Goal: Navigation & Orientation: Find specific page/section

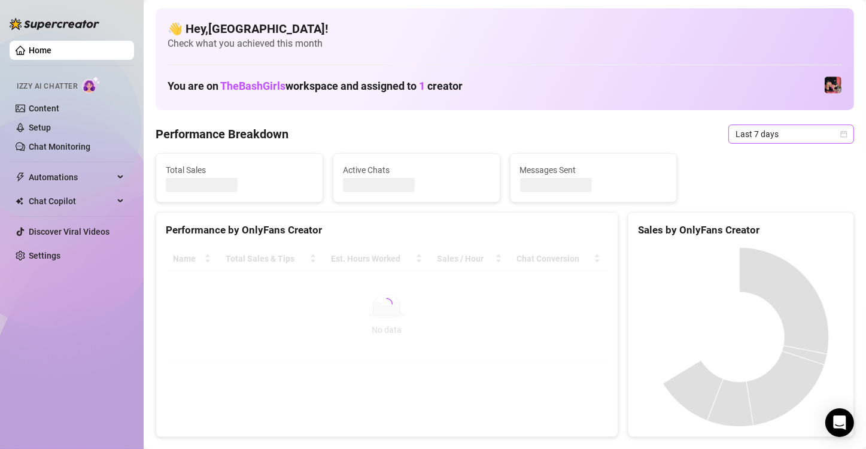
click at [827, 136] on span "Last 7 days" at bounding box center [790, 134] width 111 height 18
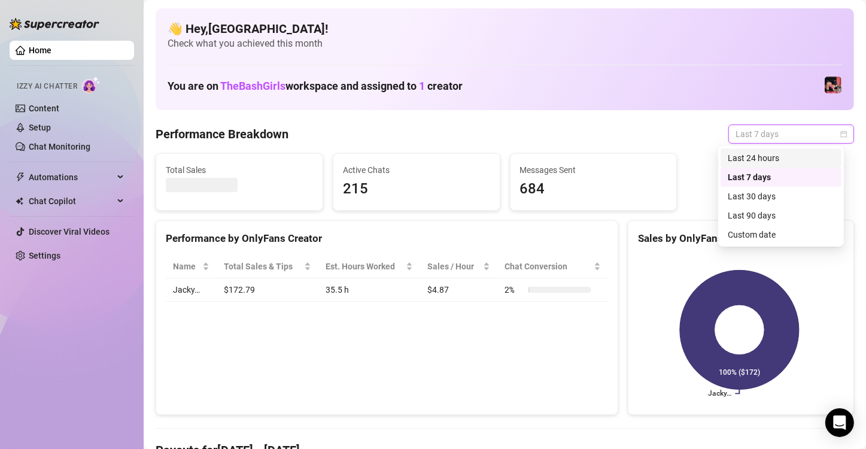
click at [759, 155] on div "Last 24 hours" at bounding box center [781, 157] width 107 height 13
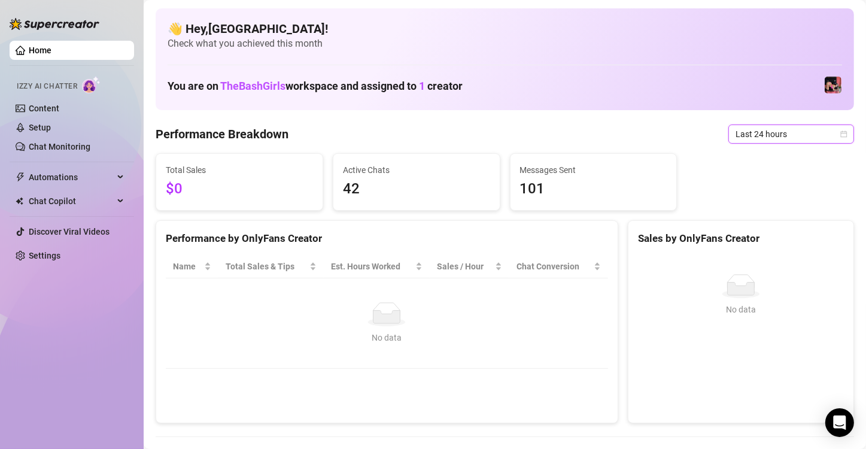
click at [840, 134] on icon "calendar" at bounding box center [843, 133] width 7 height 7
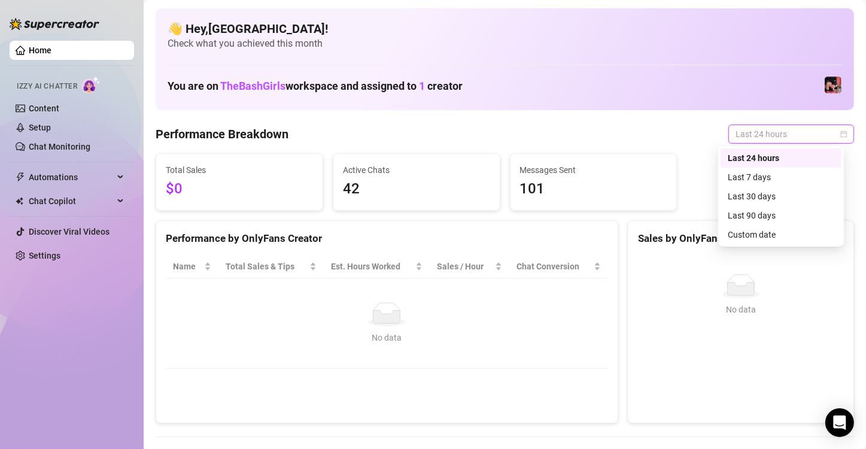
click at [802, 177] on div "Last 7 days" at bounding box center [781, 177] width 107 height 13
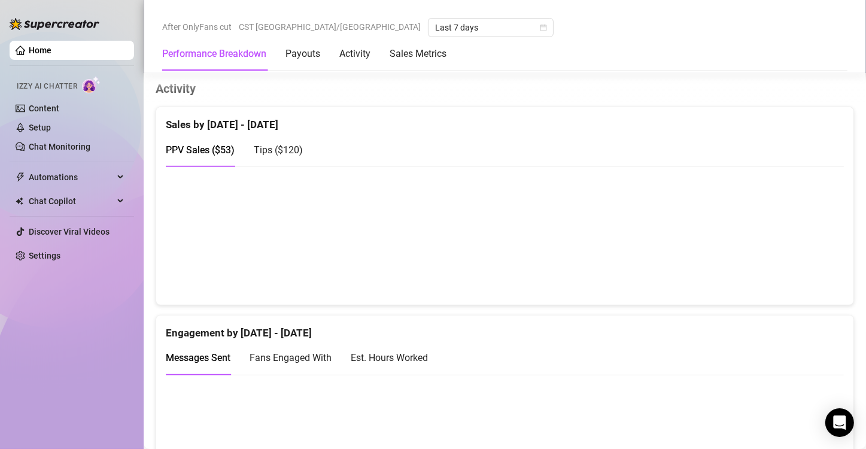
scroll to position [583, 0]
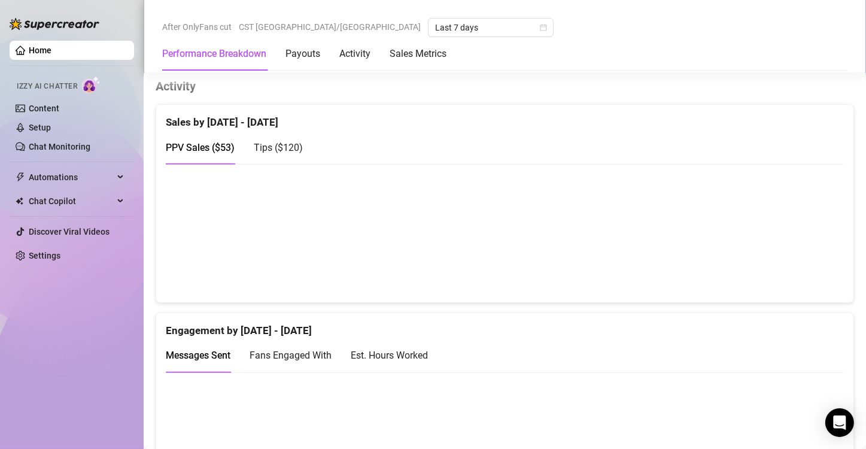
click at [426, 348] on div "Est. Hours Worked" at bounding box center [389, 355] width 77 height 15
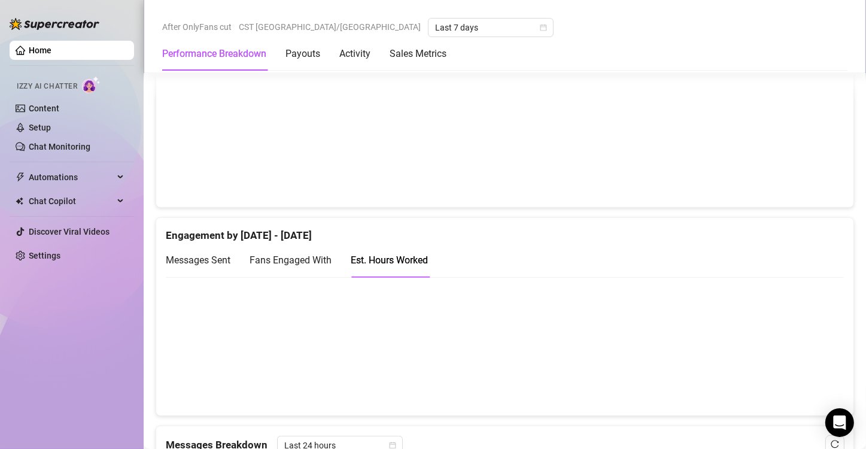
scroll to position [694, 0]
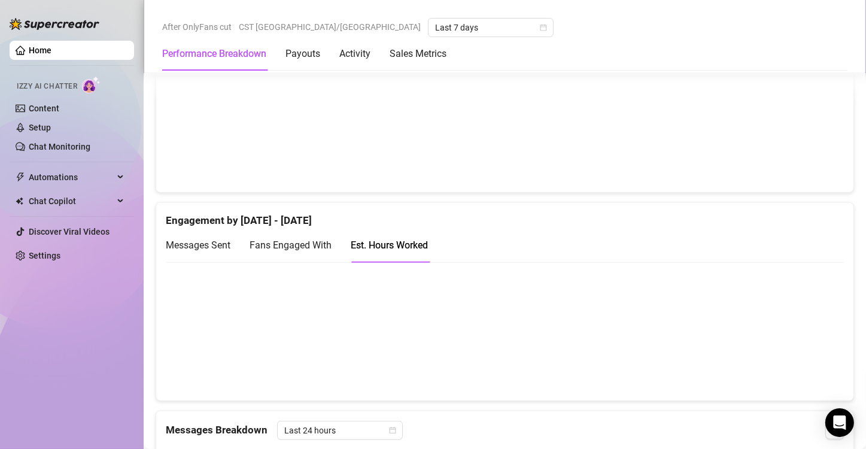
click at [799, 364] on canvas at bounding box center [500, 331] width 668 height 120
click at [719, 320] on canvas at bounding box center [500, 331] width 668 height 120
click at [628, 358] on canvas at bounding box center [500, 331] width 668 height 120
click at [534, 363] on canvas at bounding box center [500, 331] width 668 height 120
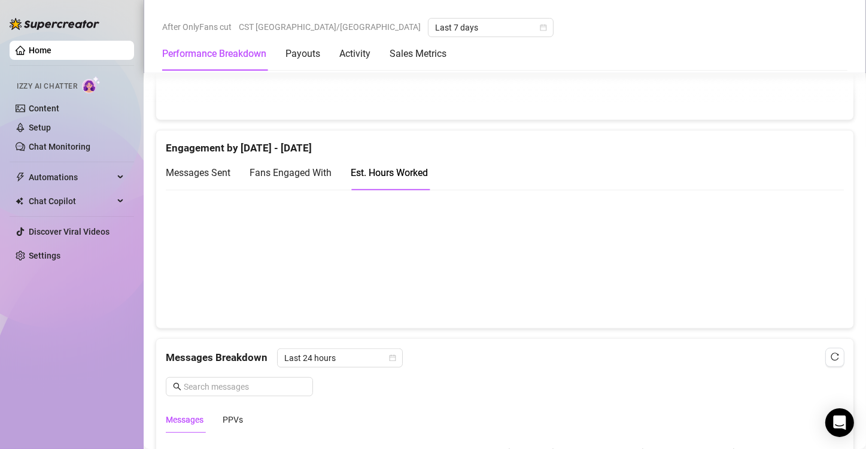
scroll to position [840, 0]
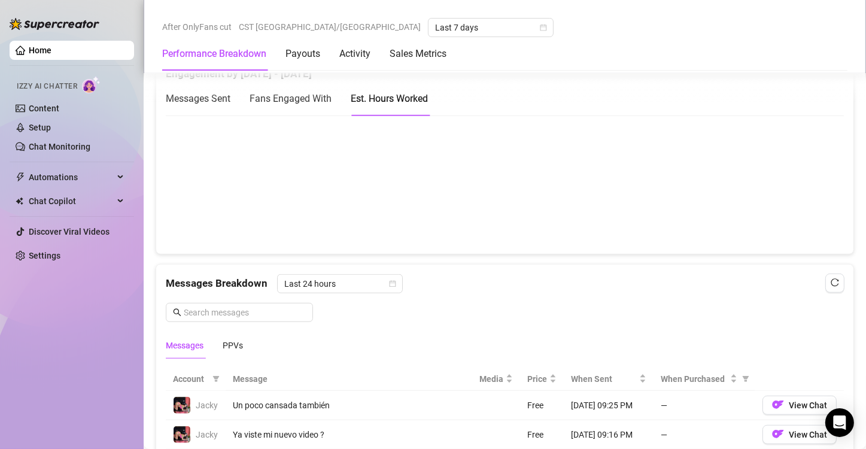
click at [764, 308] on div "Messages Breakdown Last 24 hours Messages PPVs" at bounding box center [505, 316] width 678 height 84
click at [774, 288] on div "Messages Breakdown Last 24 hours" at bounding box center [505, 283] width 678 height 19
click at [625, 214] on canvas at bounding box center [500, 184] width 668 height 120
click at [545, 222] on canvas at bounding box center [500, 184] width 668 height 120
click at [719, 185] on canvas at bounding box center [500, 184] width 668 height 120
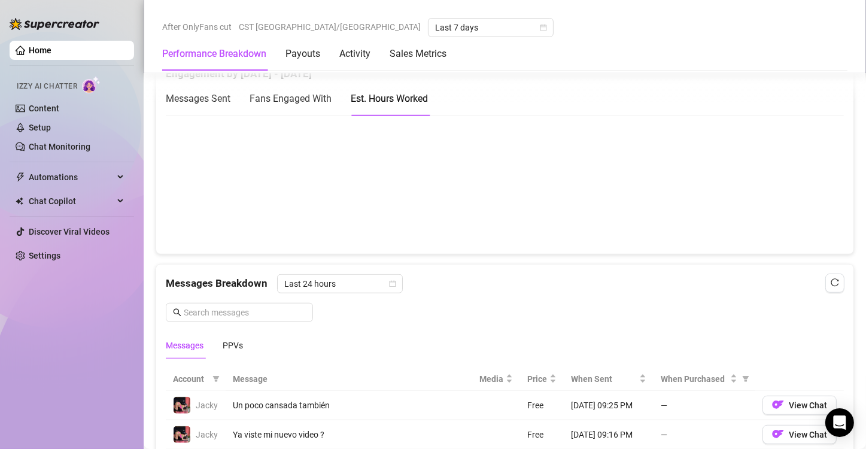
click at [369, 208] on canvas at bounding box center [500, 184] width 668 height 120
click at [305, 201] on canvas at bounding box center [500, 184] width 668 height 120
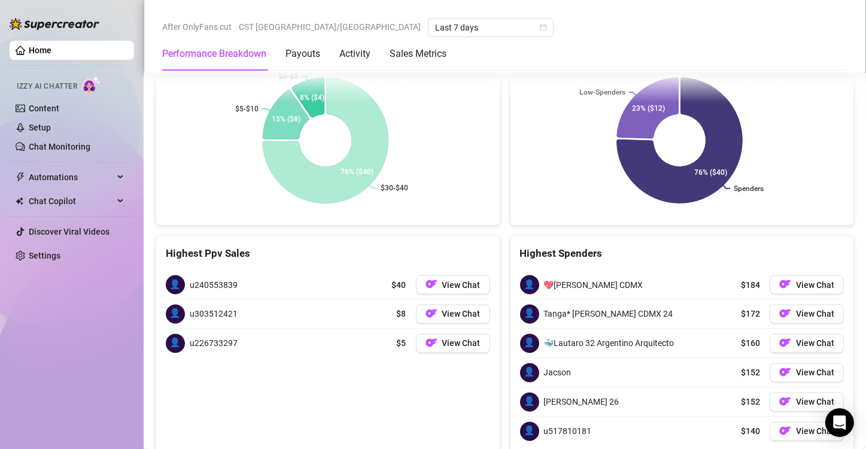
scroll to position [1896, 0]
